Goal: Task Accomplishment & Management: Use online tool/utility

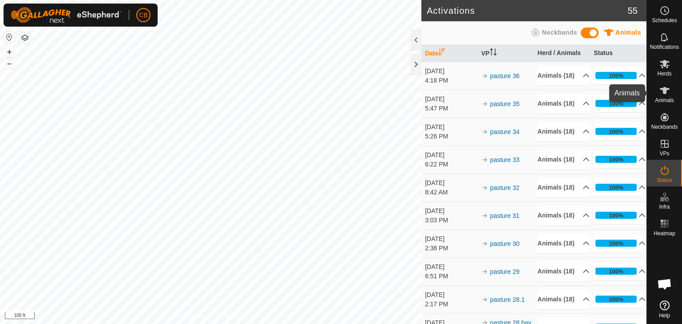
click at [665, 96] on es-animals-svg-icon at bounding box center [665, 90] width 16 height 14
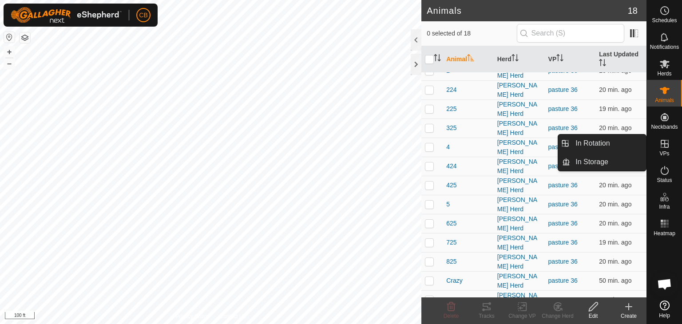
scroll to position [95, 0]
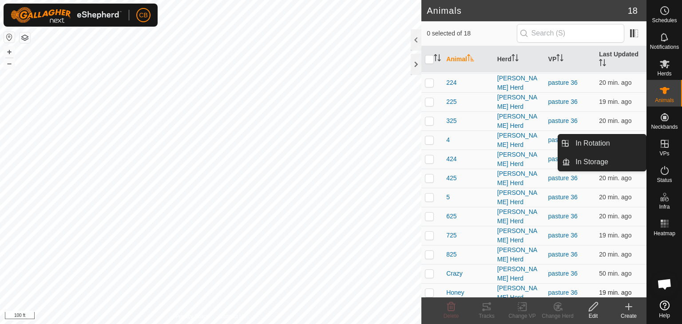
click at [427, 289] on p-checkbox at bounding box center [429, 292] width 9 height 7
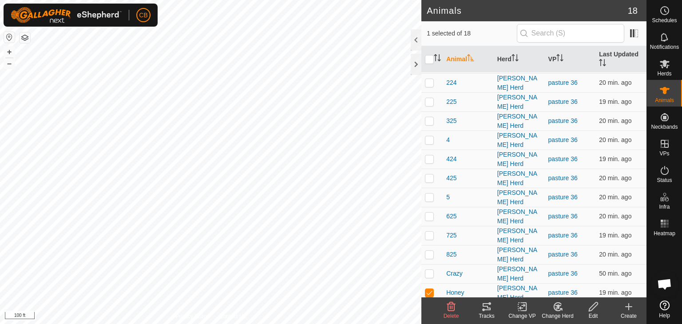
click at [488, 306] on icon at bounding box center [486, 307] width 11 height 11
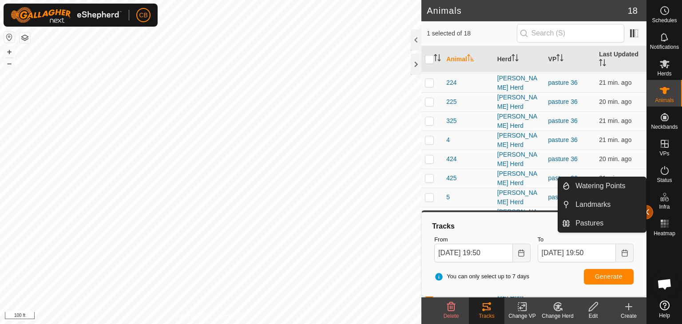
click at [647, 211] on button "button" at bounding box center [646, 212] width 14 height 14
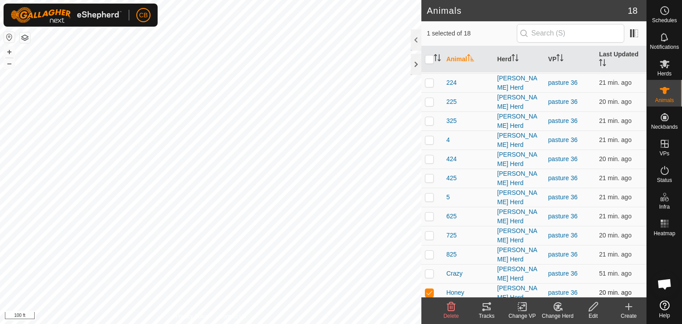
click at [429, 289] on p-checkbox at bounding box center [429, 292] width 9 height 7
checkbox input "false"
click at [429, 194] on p-checkbox at bounding box center [429, 197] width 9 height 7
checkbox input "true"
click at [487, 303] on icon at bounding box center [487, 306] width 8 height 7
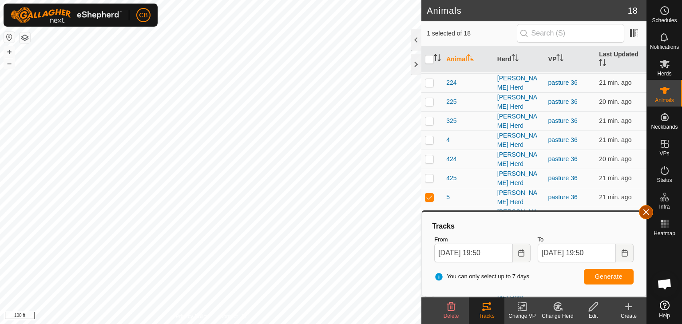
click at [646, 212] on button "button" at bounding box center [646, 212] width 14 height 14
